Goal: Task Accomplishment & Management: Use online tool/utility

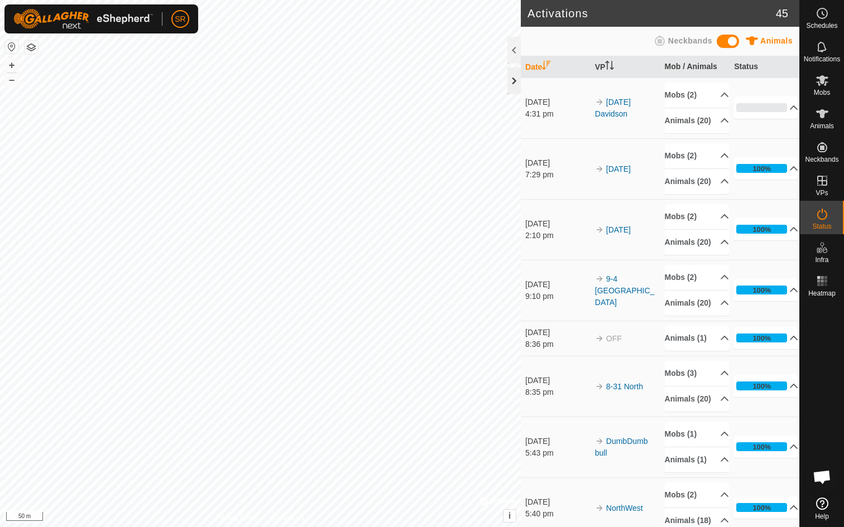
click at [513, 83] on div at bounding box center [513, 81] width 13 height 27
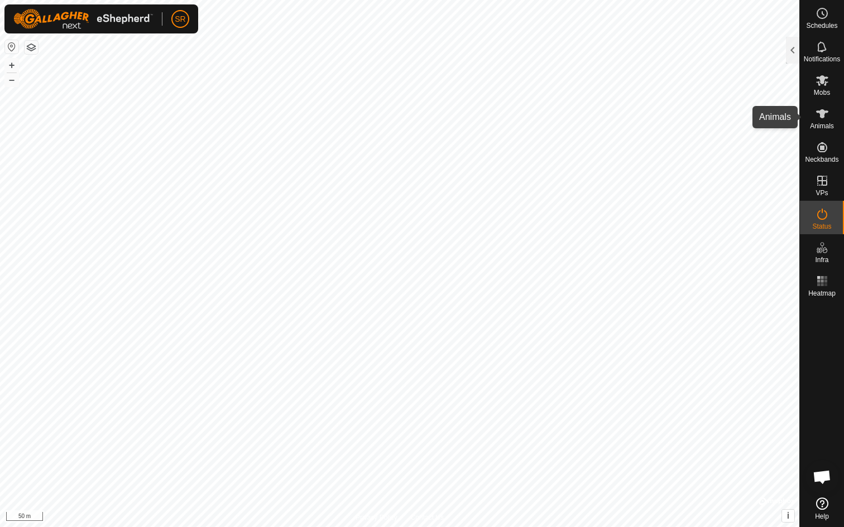
click at [820, 123] on span "Animals" at bounding box center [822, 126] width 24 height 7
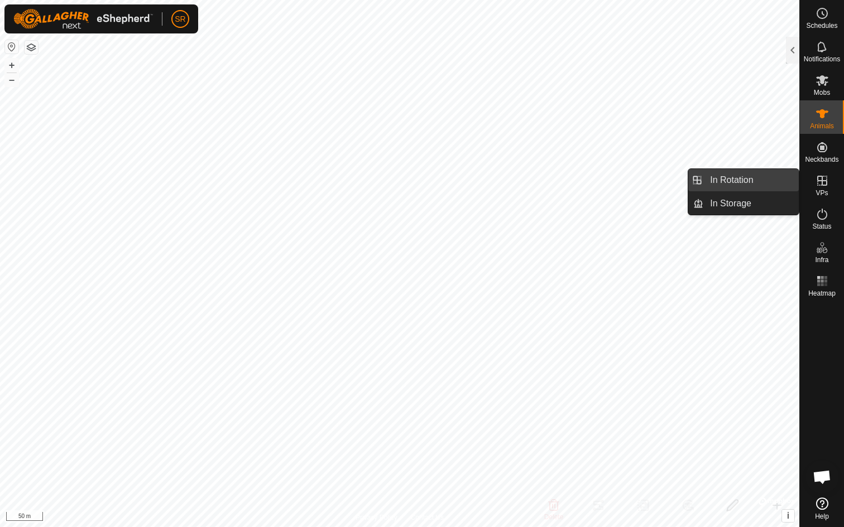
click at [719, 180] on link "In Rotation" at bounding box center [750, 180] width 95 height 22
click at [826, 180] on icon at bounding box center [822, 181] width 10 height 10
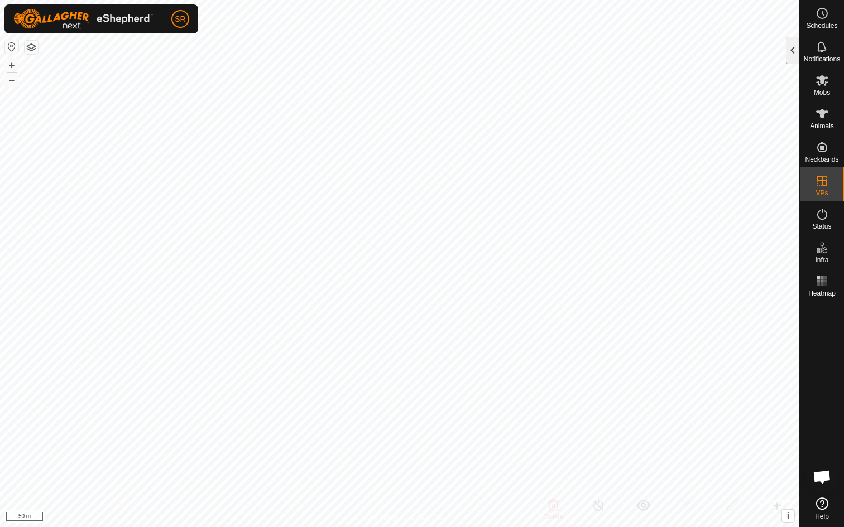
click at [792, 50] on div at bounding box center [792, 50] width 13 height 27
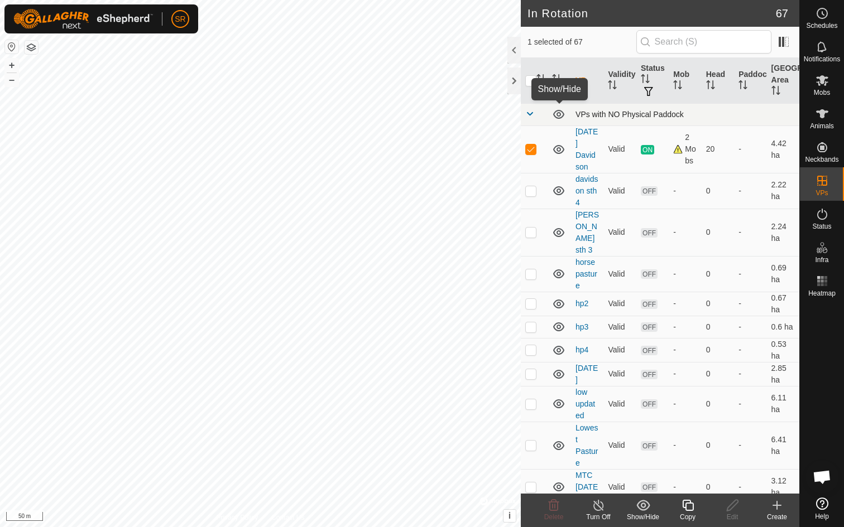
click at [559, 112] on icon at bounding box center [558, 114] width 11 height 9
click at [556, 143] on icon at bounding box center [558, 149] width 13 height 13
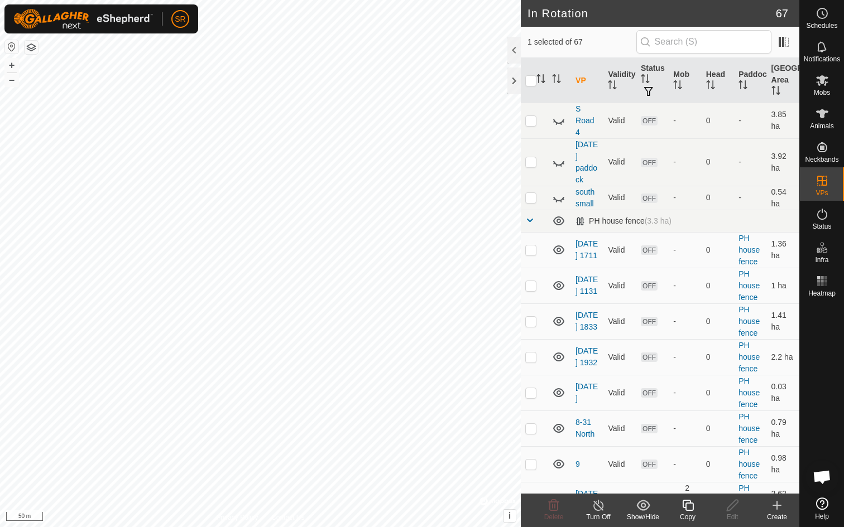
scroll to position [552, 0]
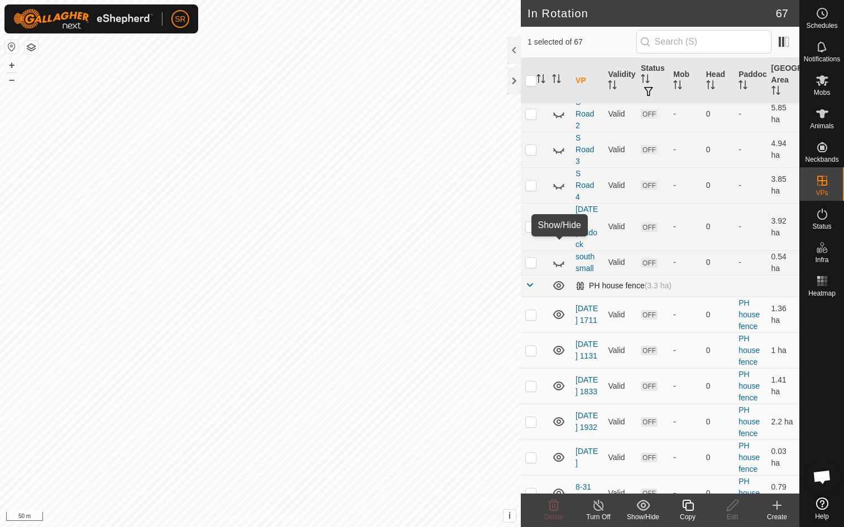
click at [559, 281] on icon at bounding box center [558, 285] width 11 height 9
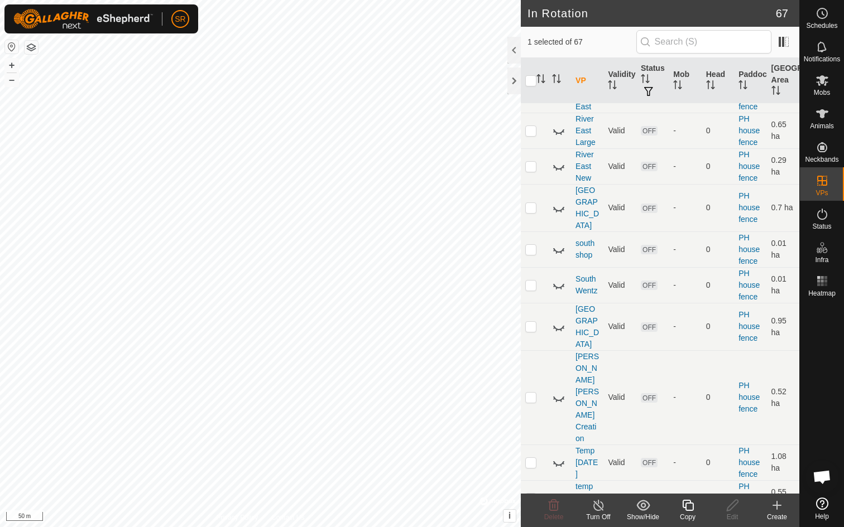
scroll to position [2361, 0]
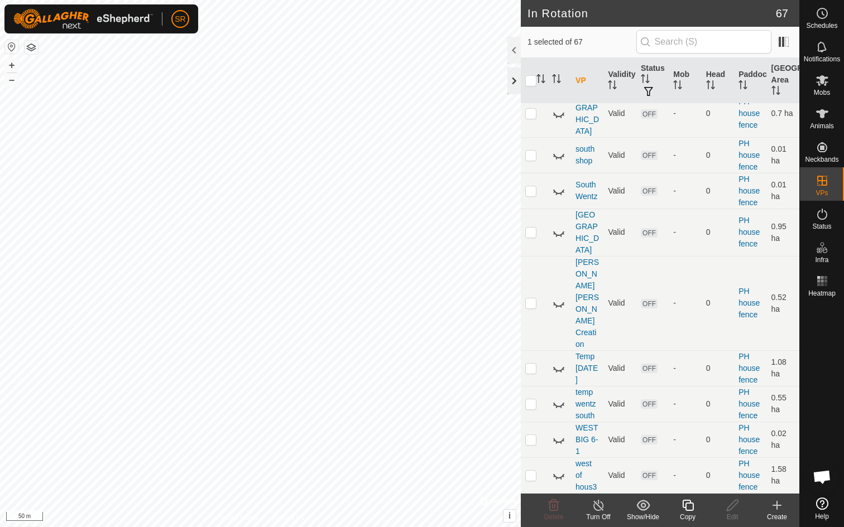
click at [513, 84] on div at bounding box center [513, 81] width 13 height 27
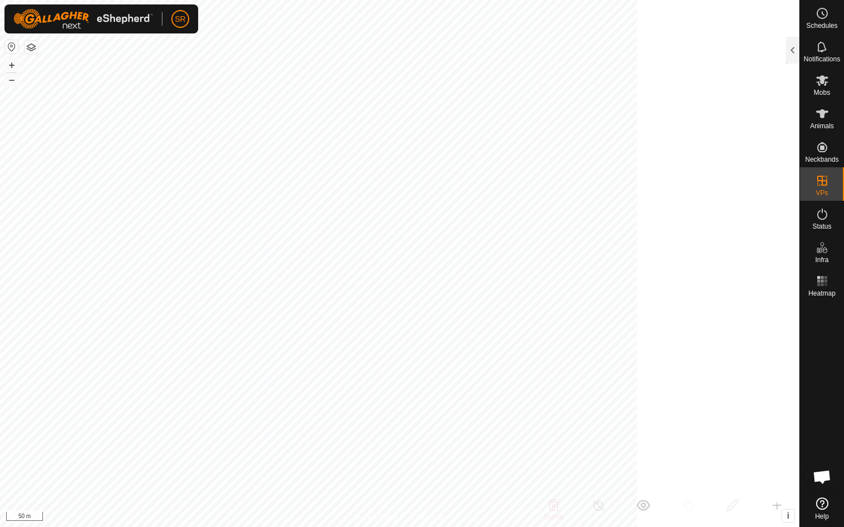
scroll to position [8986, 0]
